Goal: Entertainment & Leisure: Consume media (video, audio)

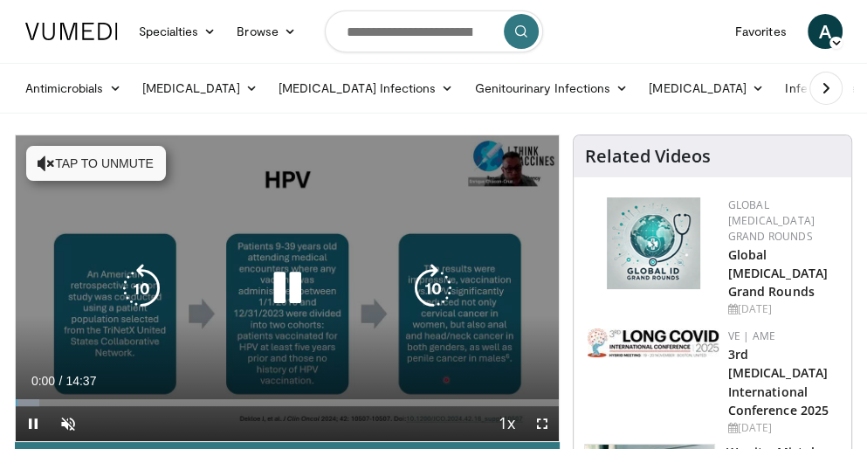
click at [118, 152] on button "Tap to unmute" at bounding box center [96, 163] width 140 height 35
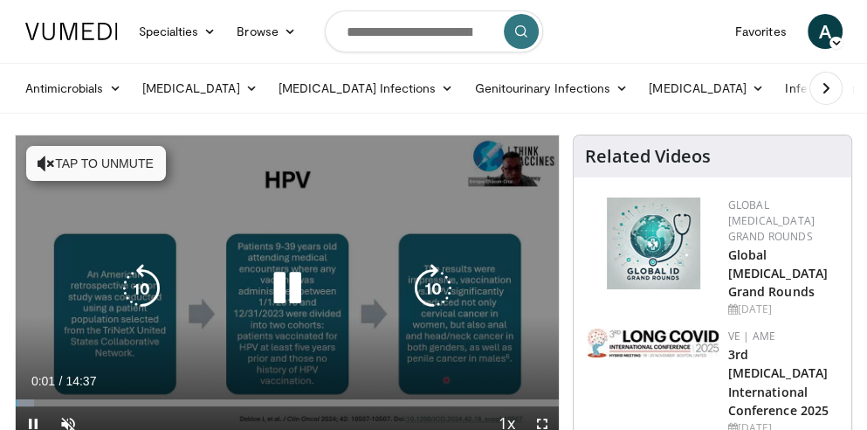
click at [143, 175] on button "Tap to unmute" at bounding box center [96, 163] width 140 height 35
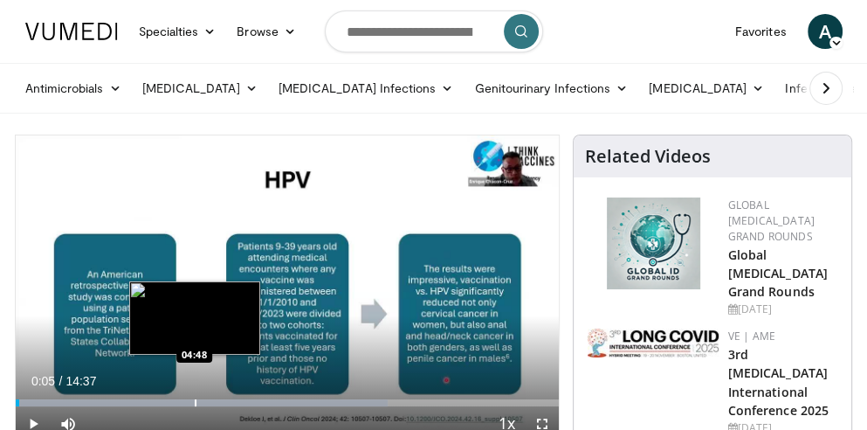
click at [195, 403] on div "Progress Bar" at bounding box center [196, 402] width 2 height 7
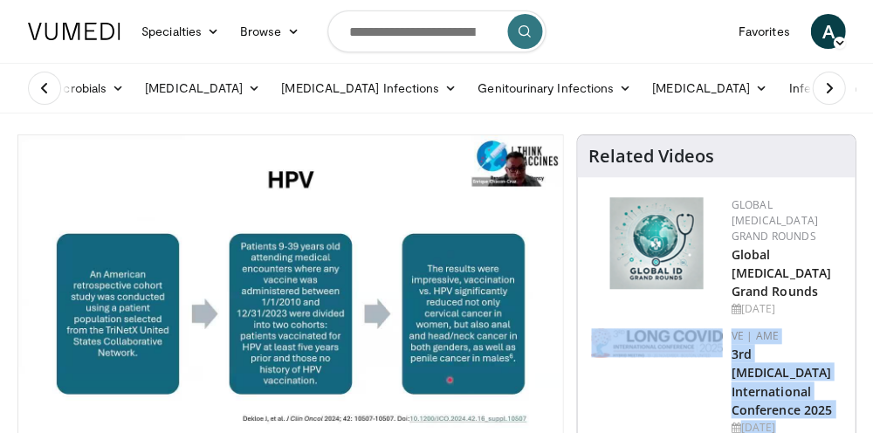
drag, startPoint x: 587, startPoint y: 404, endPoint x: 575, endPoint y: 426, distance: 24.6
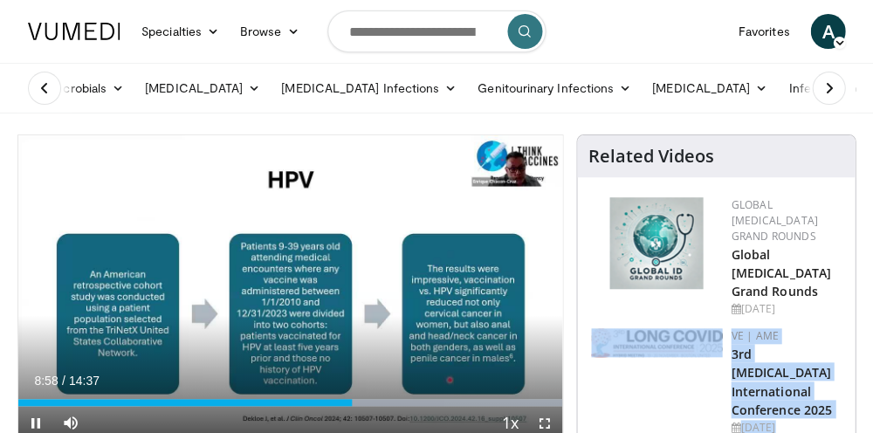
click at [548, 417] on span "Video Player" at bounding box center [544, 423] width 35 height 35
